Goal: Transaction & Acquisition: Purchase product/service

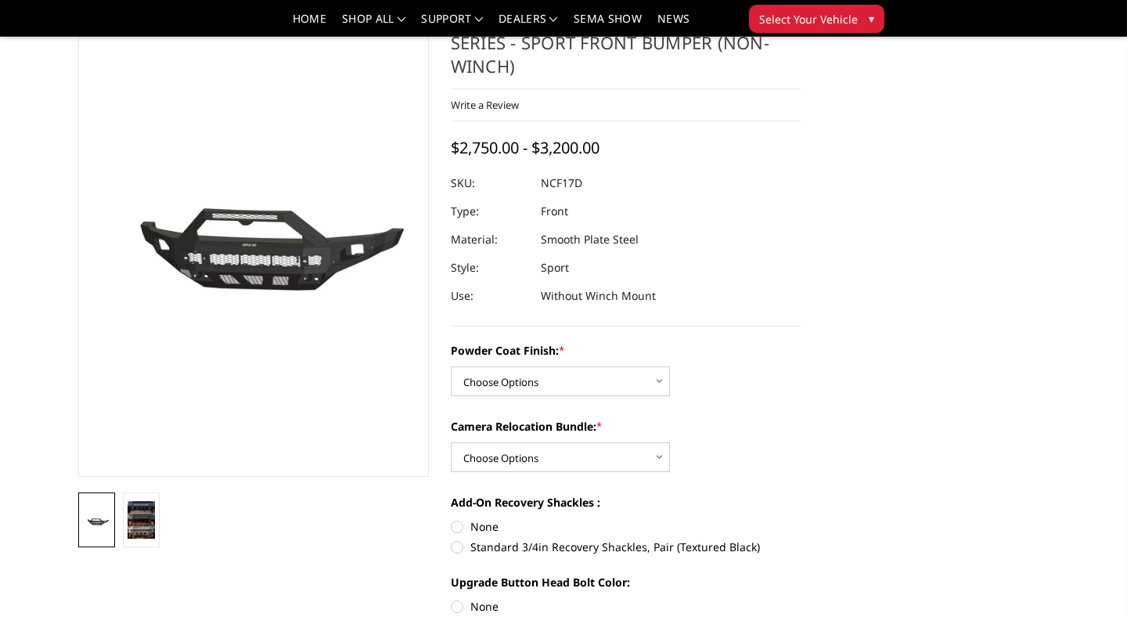
scroll to position [211, 0]
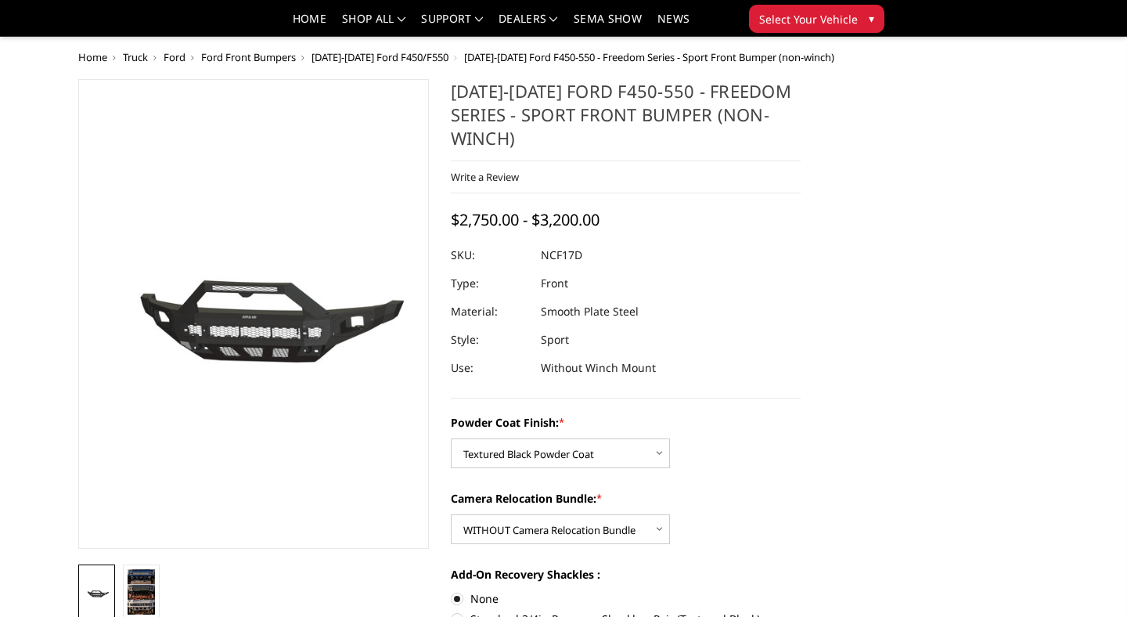
select select "3084"
select select "3086"
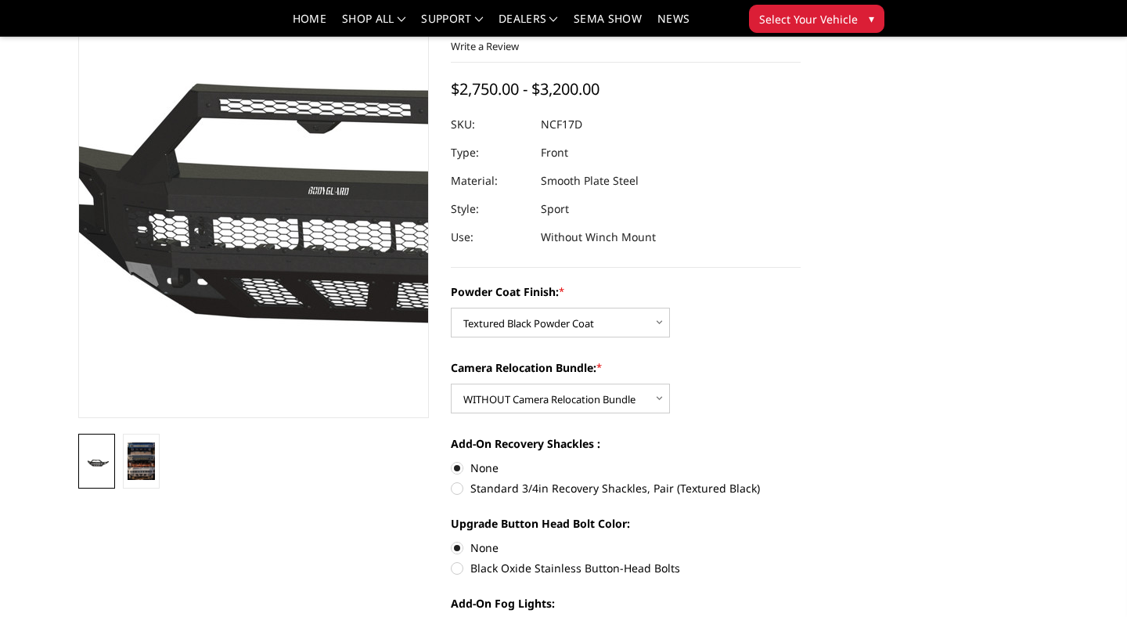
scroll to position [106, 0]
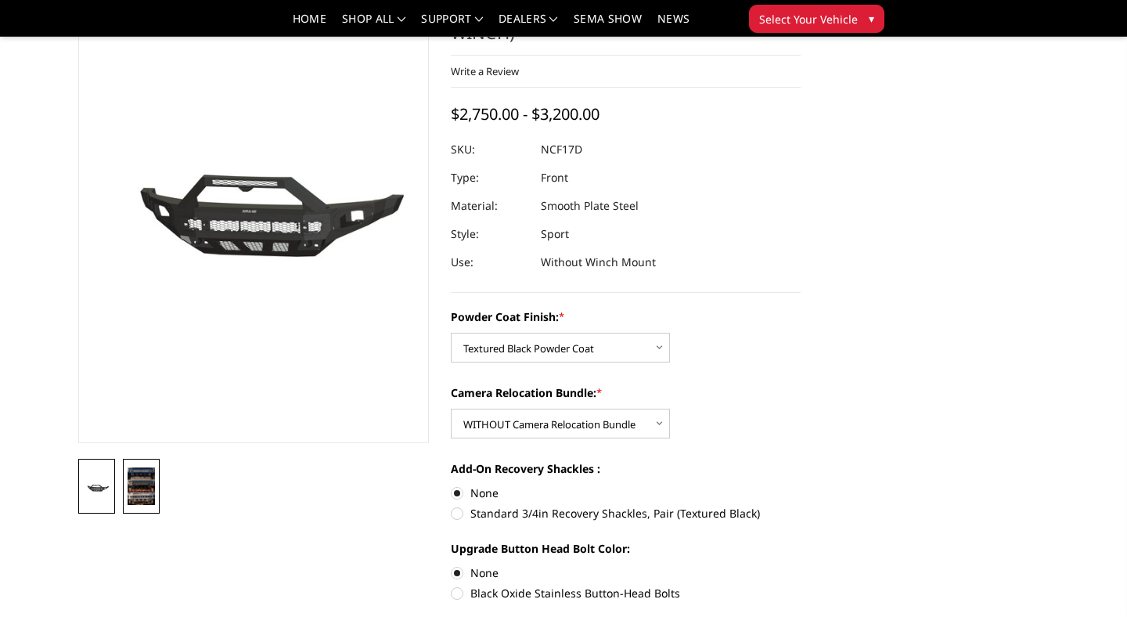
click at [139, 486] on img at bounding box center [141, 486] width 27 height 38
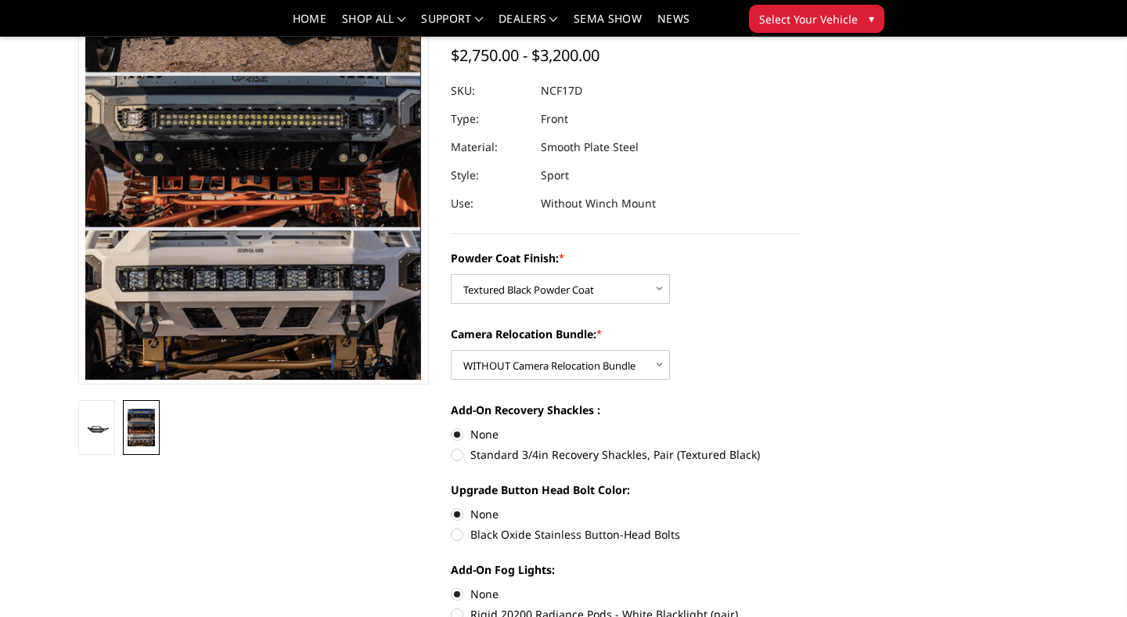
scroll to position [170, 0]
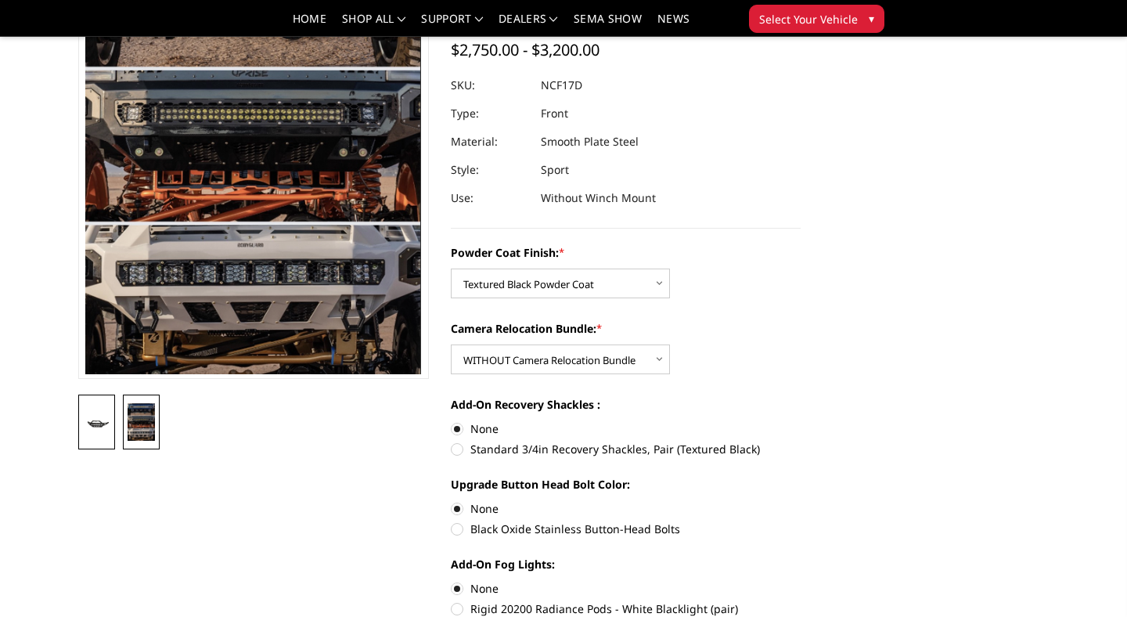
click at [97, 425] on img at bounding box center [96, 422] width 27 height 13
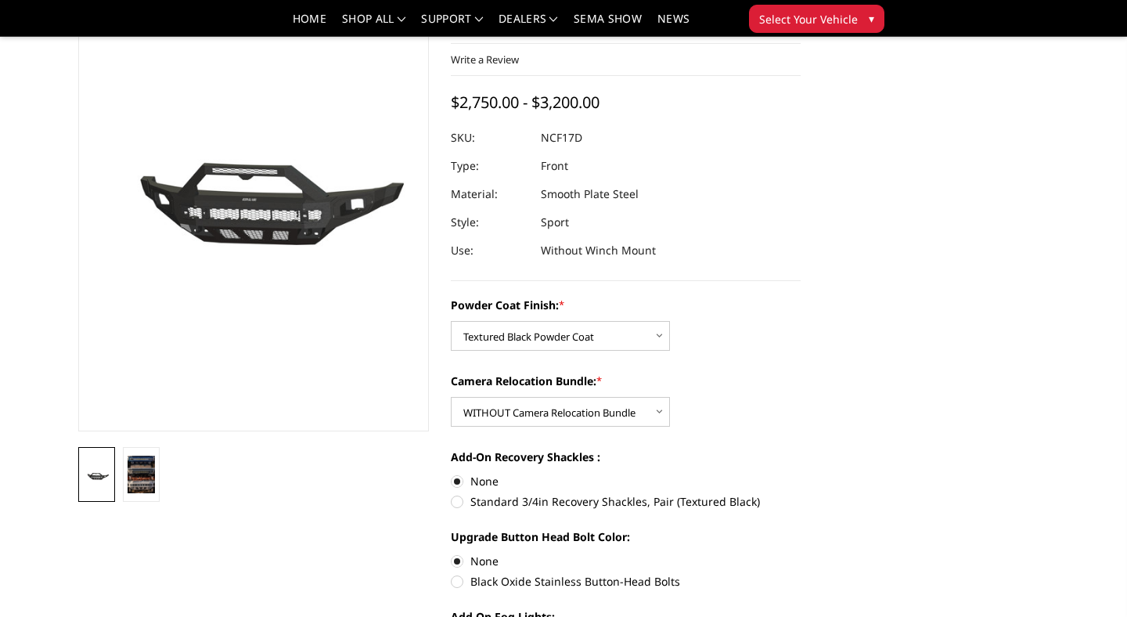
scroll to position [0, 0]
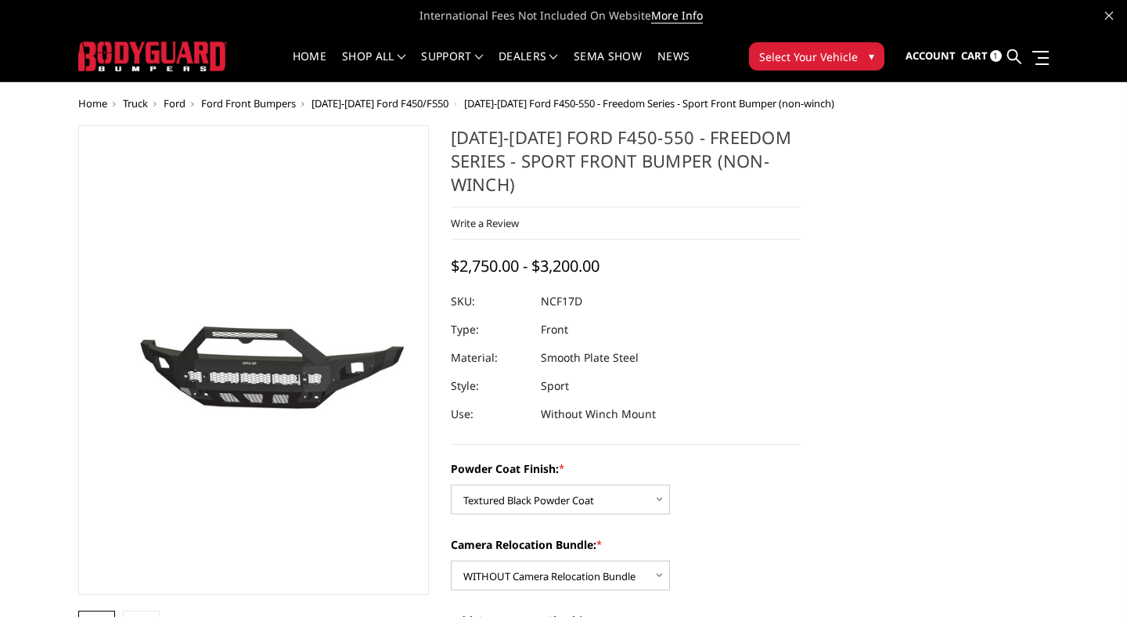
click at [376, 102] on span "[DATE]-[DATE] Ford F450/F550" at bounding box center [380, 103] width 137 height 14
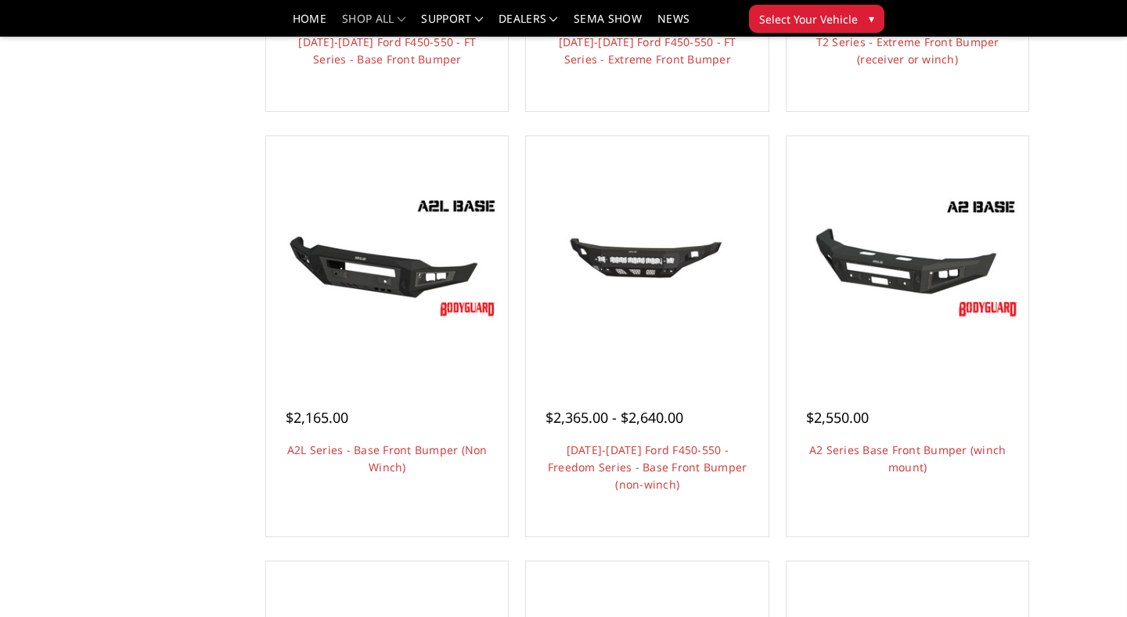
scroll to position [468, 0]
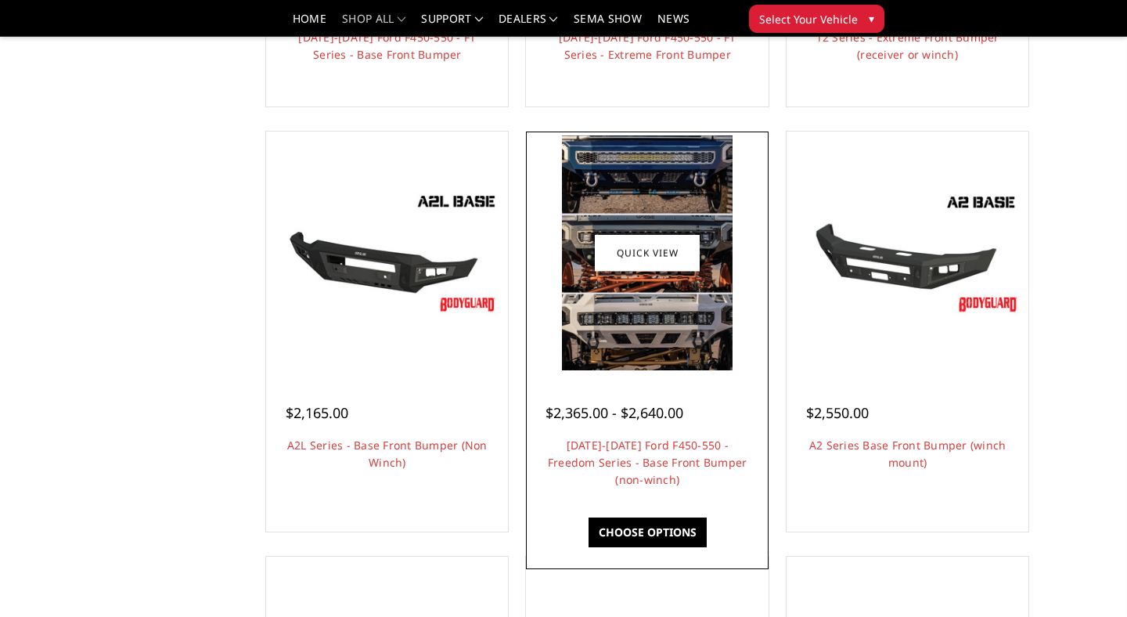
click at [619, 281] on img at bounding box center [647, 252] width 171 height 234
